Goal: Consume media (video, audio): Consume media (video, audio)

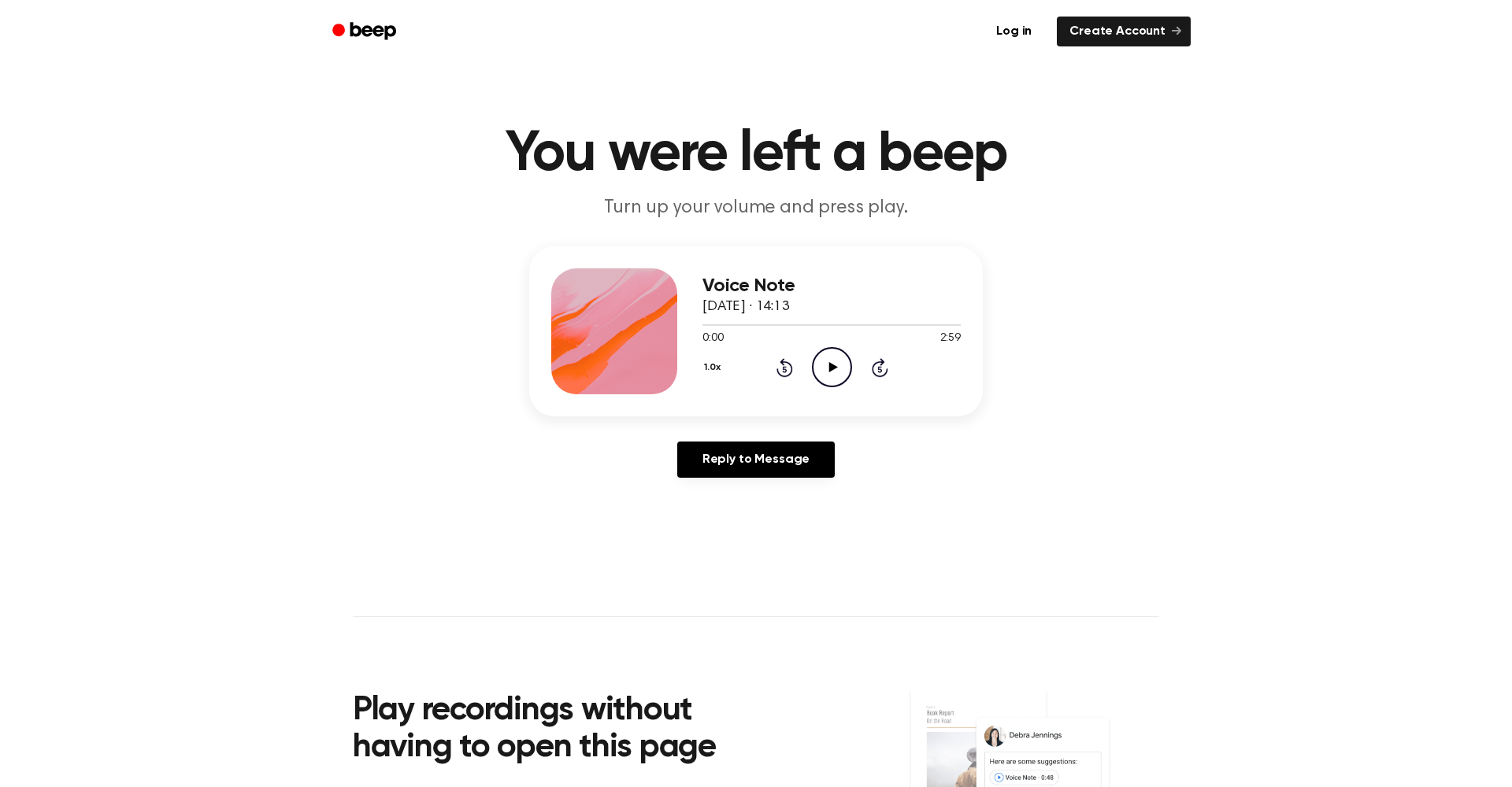
click at [831, 365] on icon at bounding box center [832, 367] width 9 height 11
click at [878, 373] on icon "Skip 5 seconds" at bounding box center [879, 367] width 18 height 20
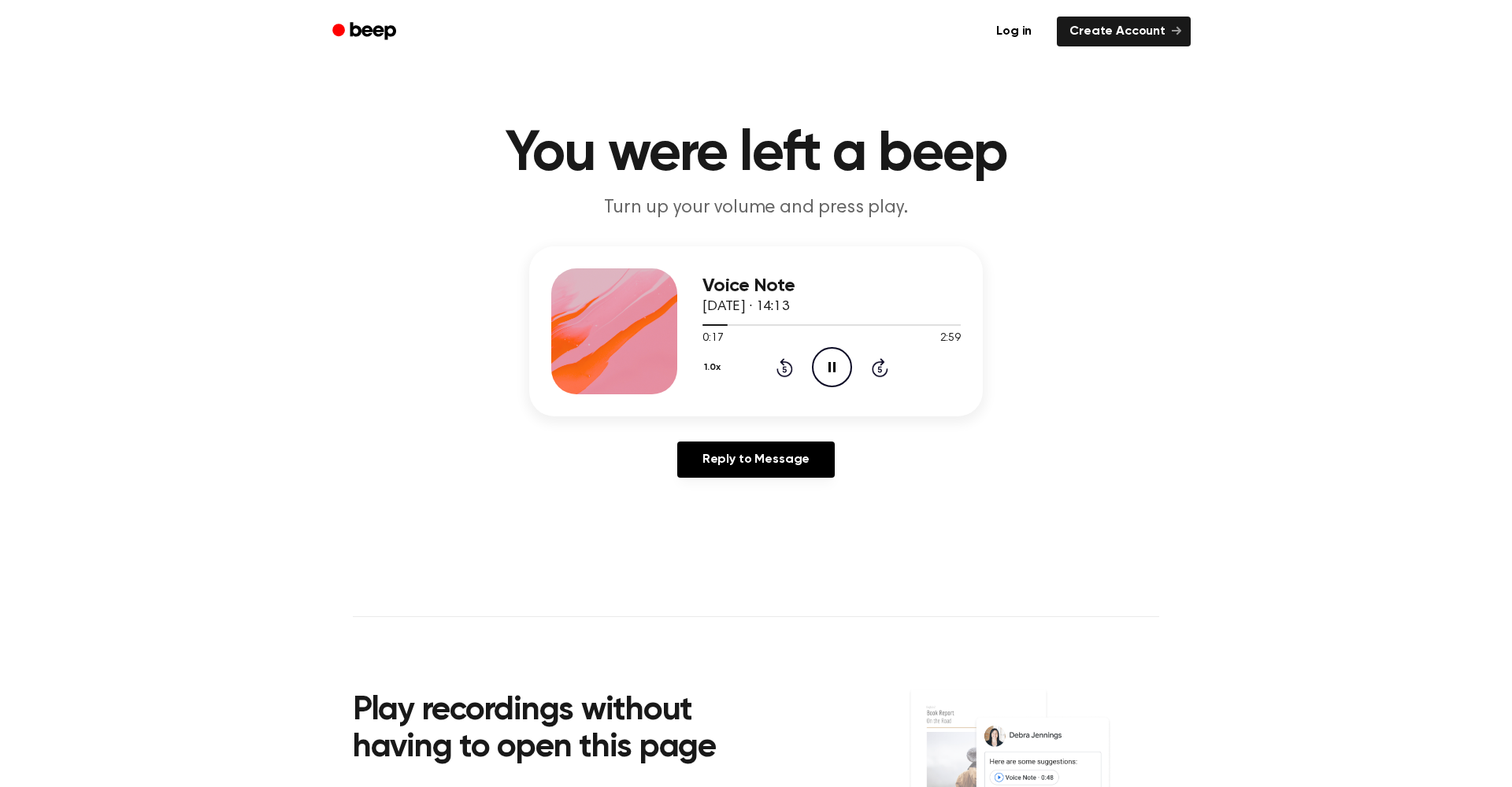
click at [878, 373] on icon "Skip 5 seconds" at bounding box center [879, 367] width 18 height 20
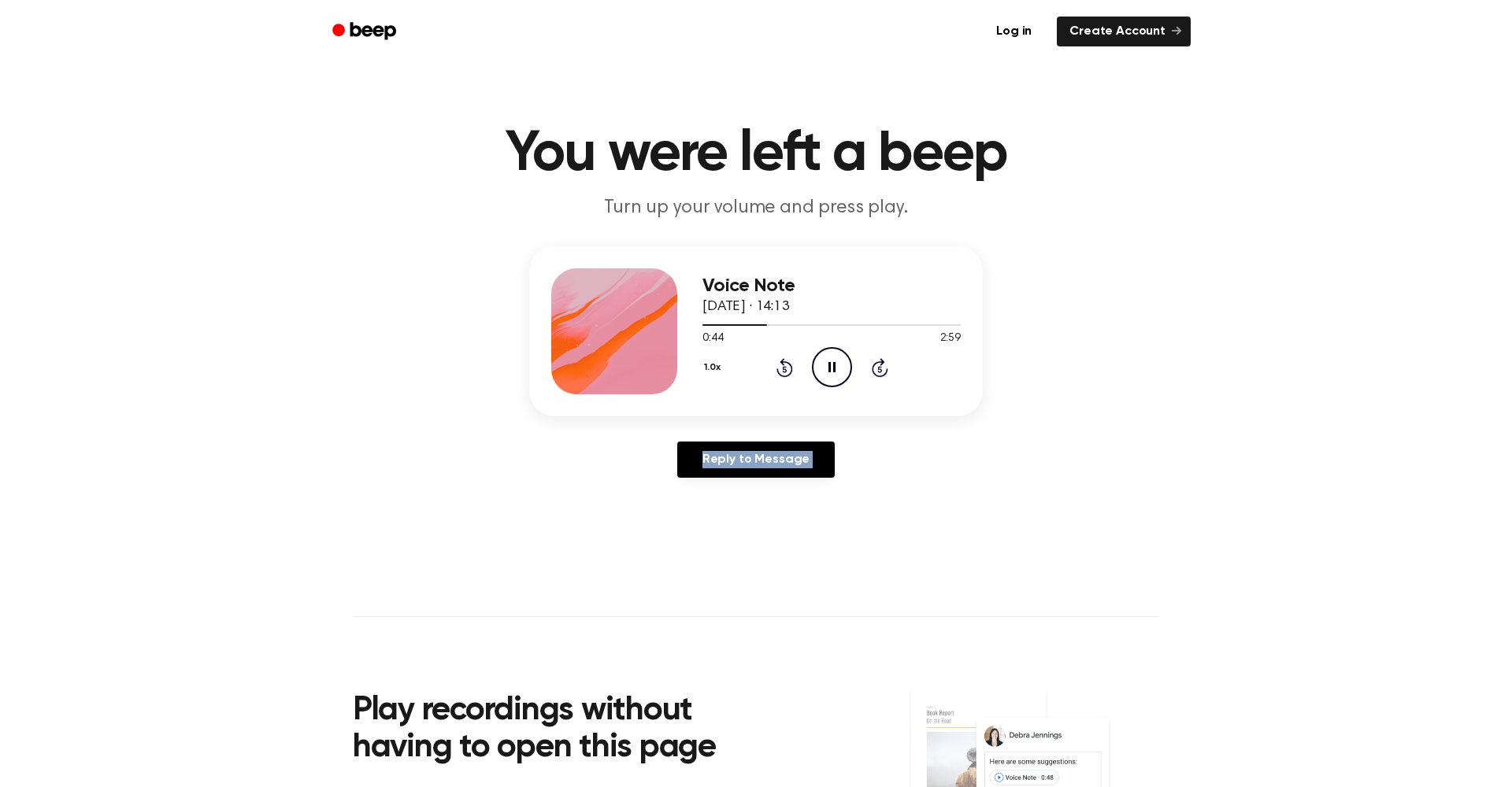
click at [910, 417] on div "Voice Note [DATE] · 14:13 0:44 2:59 Your browser does not support the [object O…" at bounding box center [756, 368] width 1474 height 244
click at [700, 372] on div "Voice Note [DATE] · 14:13 0:45 2:59 Your browser does not support the [object O…" at bounding box center [756, 331] width 454 height 170
click at [711, 368] on button "1.0x" at bounding box center [714, 367] width 24 height 26
click at [735, 491] on span "1.2x" at bounding box center [727, 491] width 19 height 17
click at [832, 368] on icon "Pause Audio" at bounding box center [831, 366] width 40 height 40
